Goal: Find specific page/section

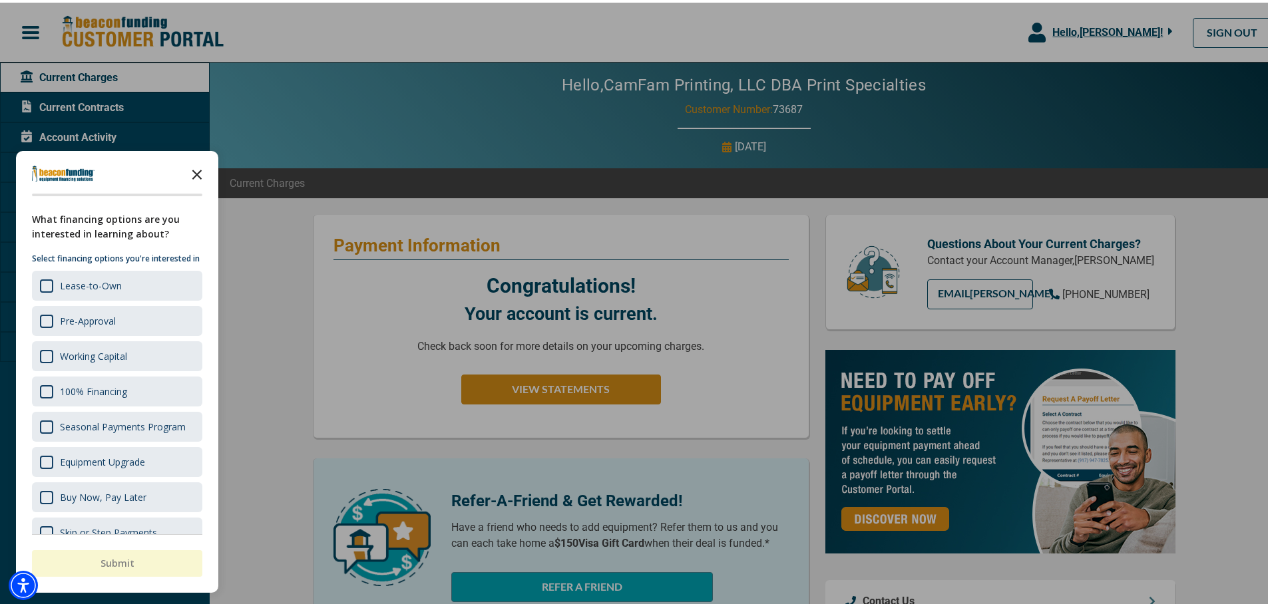
click at [196, 172] on icon "Close the survey" at bounding box center [197, 171] width 27 height 27
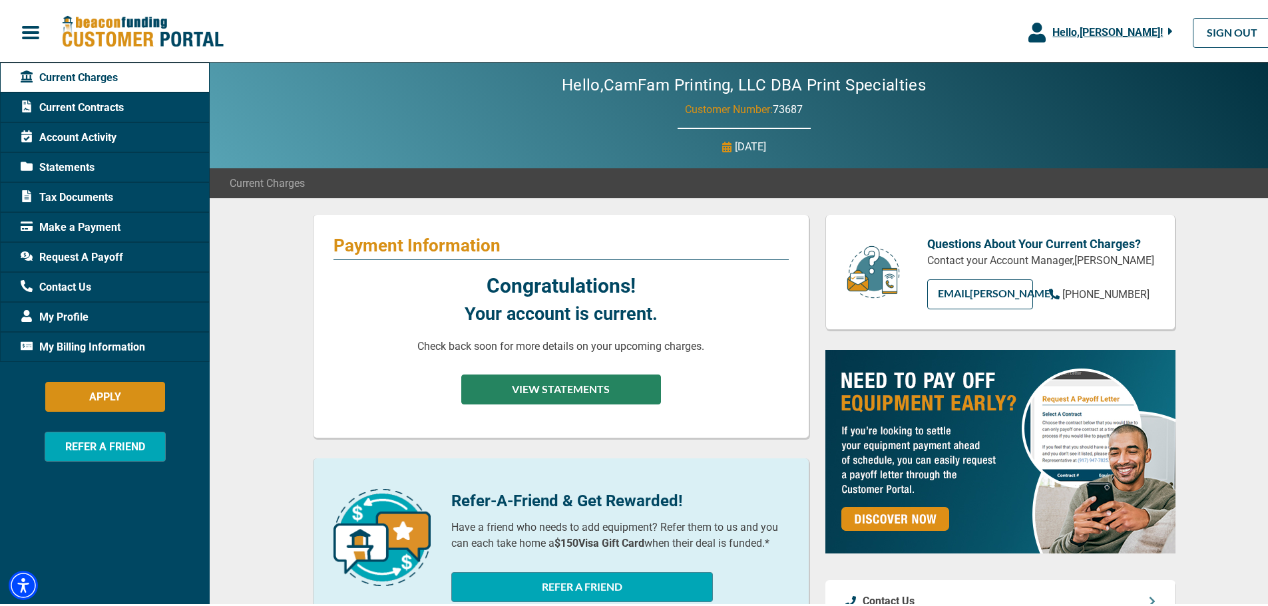
click at [546, 395] on button "VIEW STATEMENTS" at bounding box center [561, 387] width 200 height 30
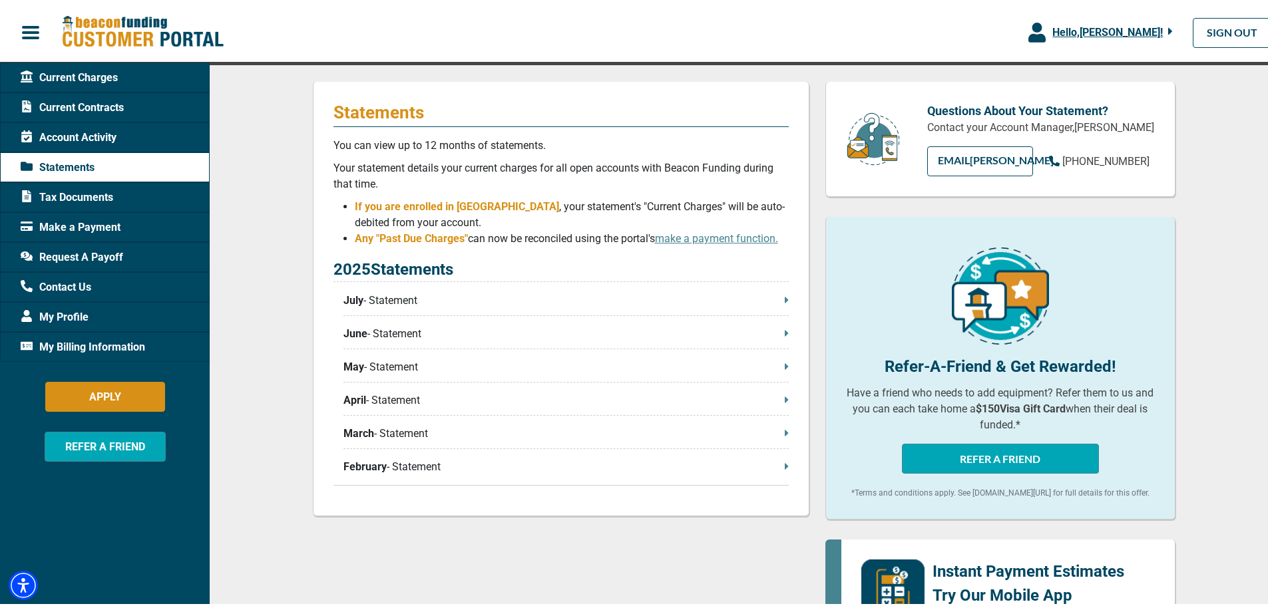
scroll to position [200, 0]
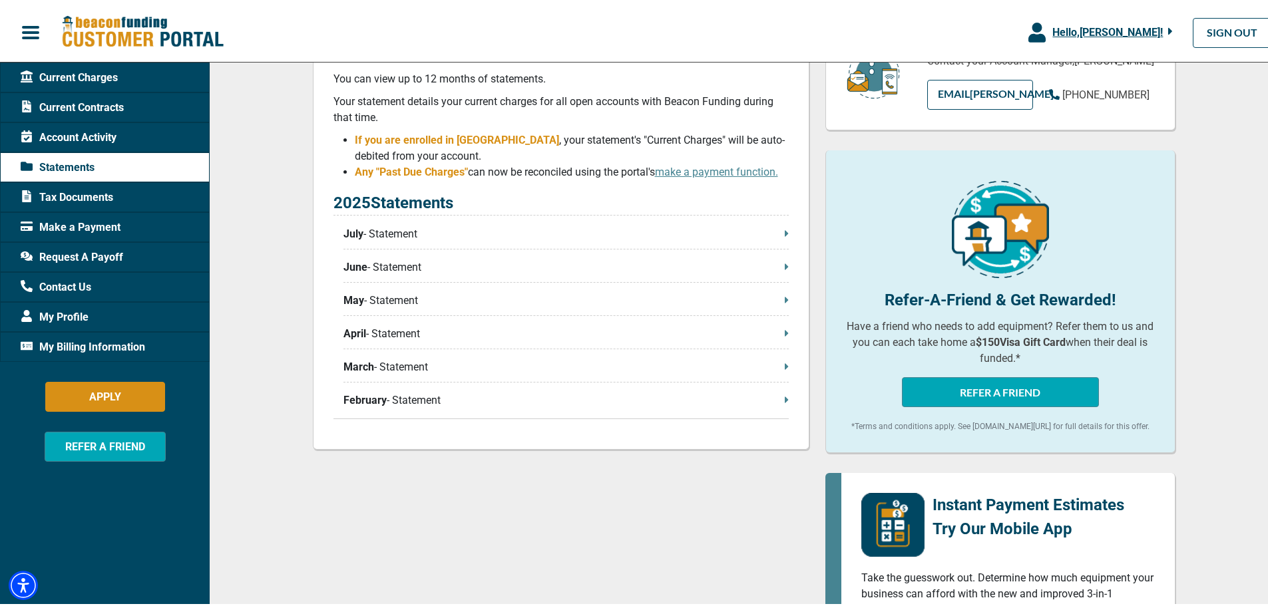
click at [371, 240] on p "July - Statement" at bounding box center [565, 232] width 445 height 16
click at [98, 136] on span "Account Activity" at bounding box center [69, 135] width 96 height 16
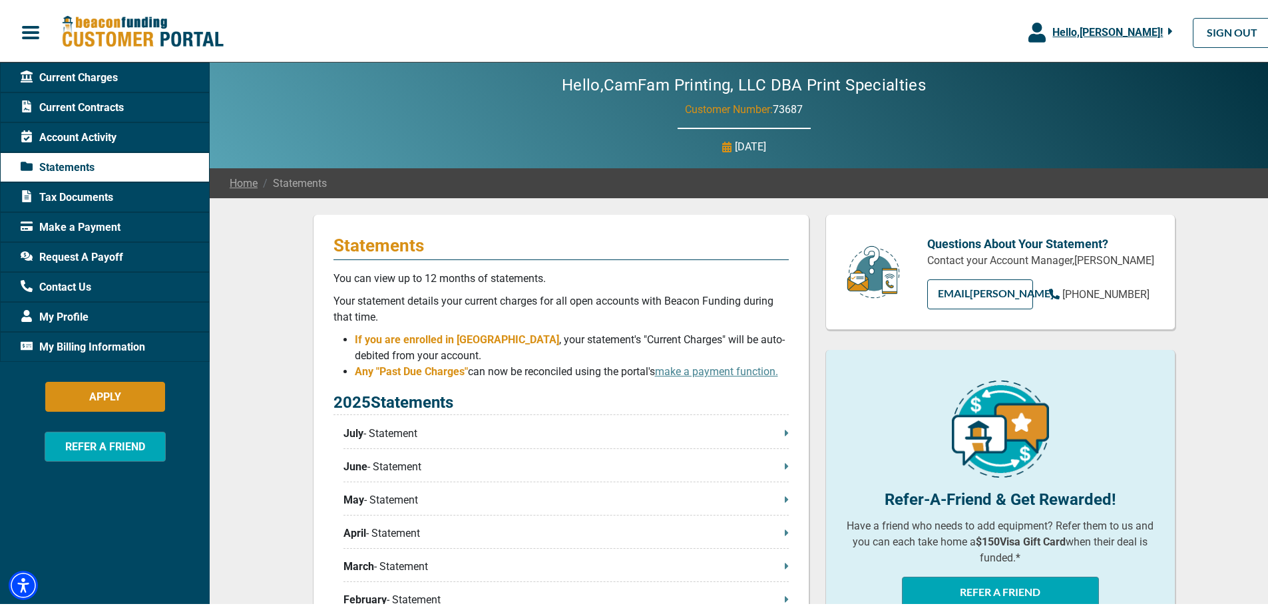
click at [71, 196] on span "Tax Documents" at bounding box center [67, 195] width 92 height 16
click at [61, 191] on span "Tax Documents" at bounding box center [67, 195] width 92 height 16
